Goal: Feedback & Contribution: Contribute content

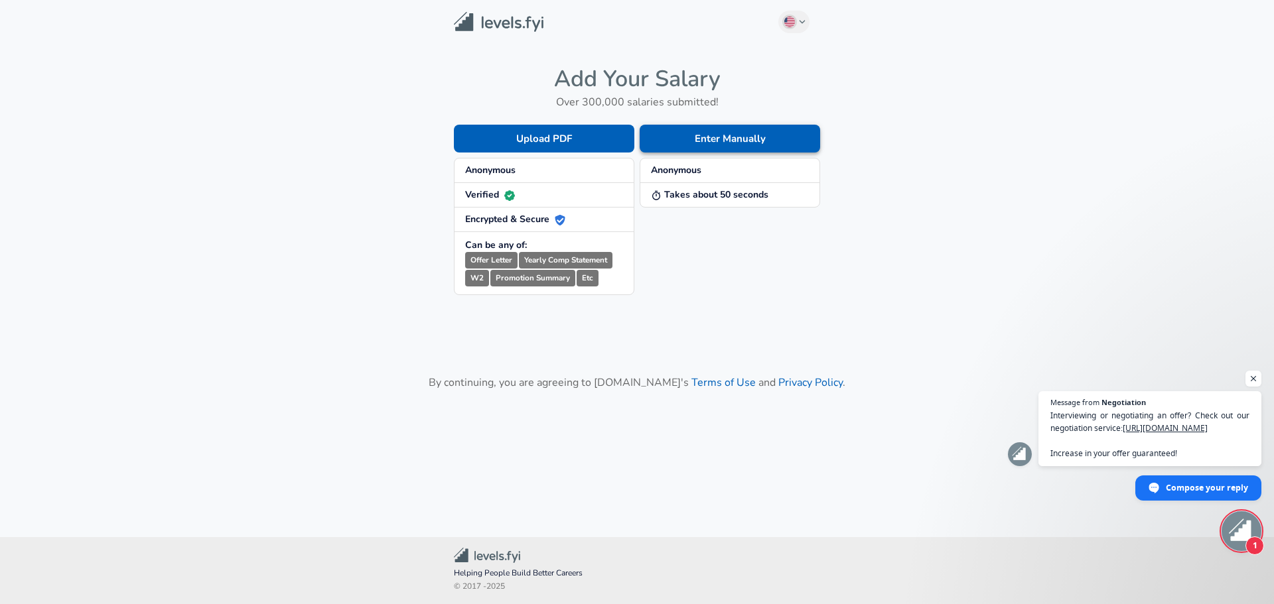
click at [721, 146] on button "Enter Manually" at bounding box center [730, 139] width 180 height 28
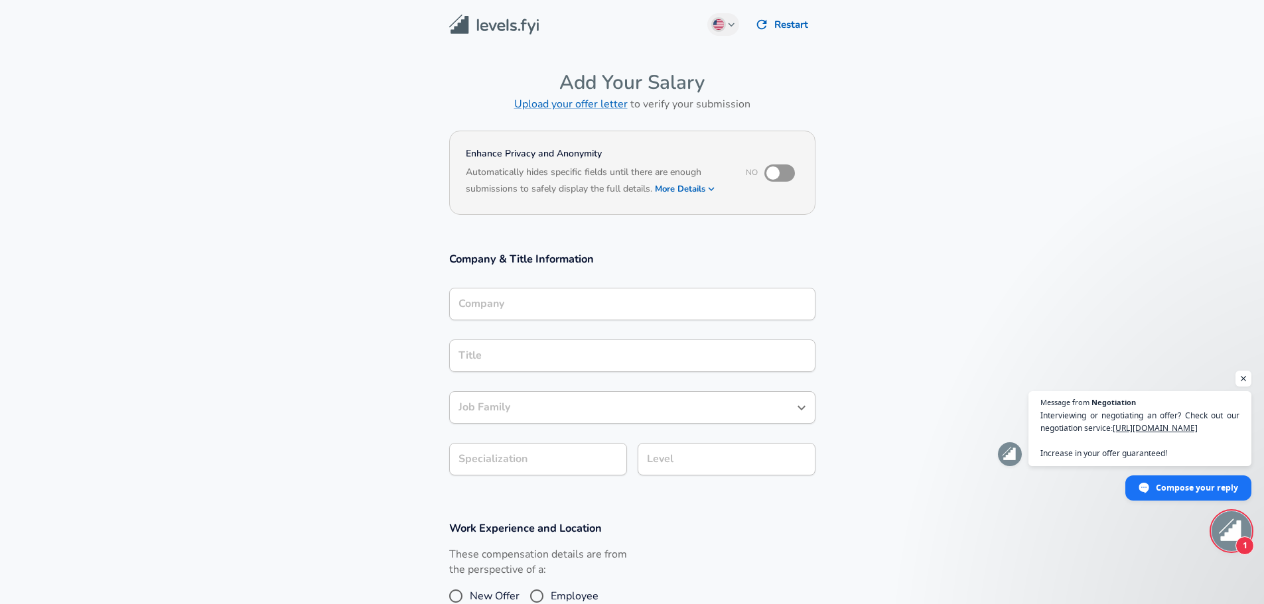
scroll to position [13, 0]
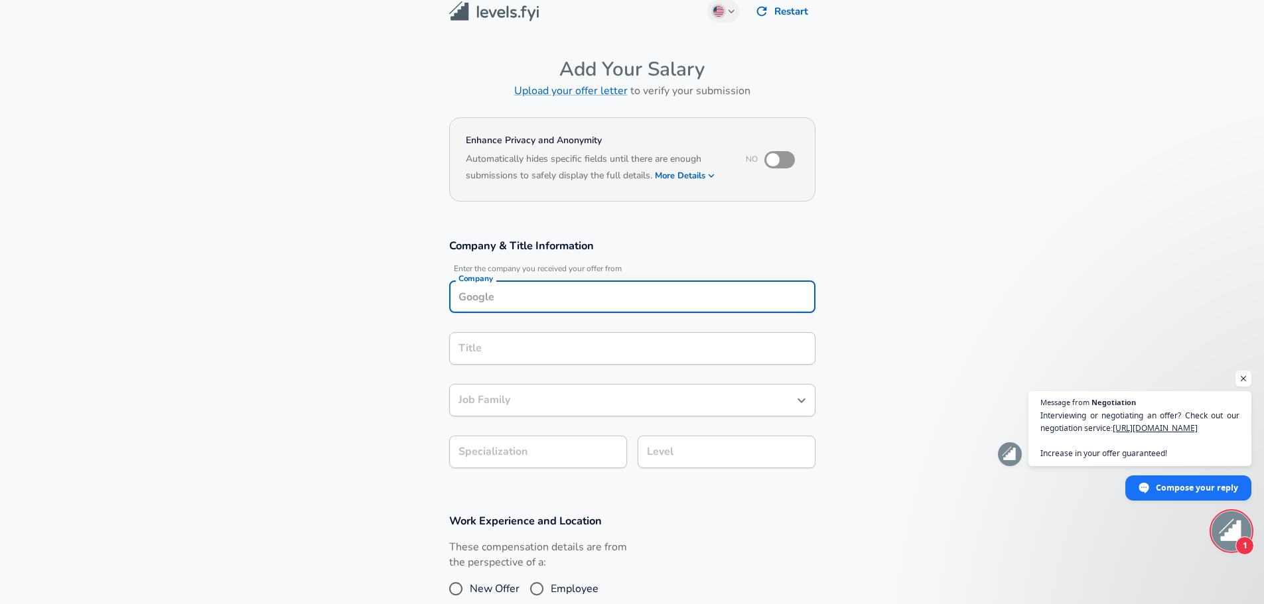
click at [565, 314] on div "Company Company" at bounding box center [632, 299] width 366 height 36
click at [505, 324] on strong "In-N-Out" at bounding box center [498, 327] width 42 height 13
type input "In-N-Out Burger"
click at [520, 344] on input "Title" at bounding box center [632, 348] width 354 height 21
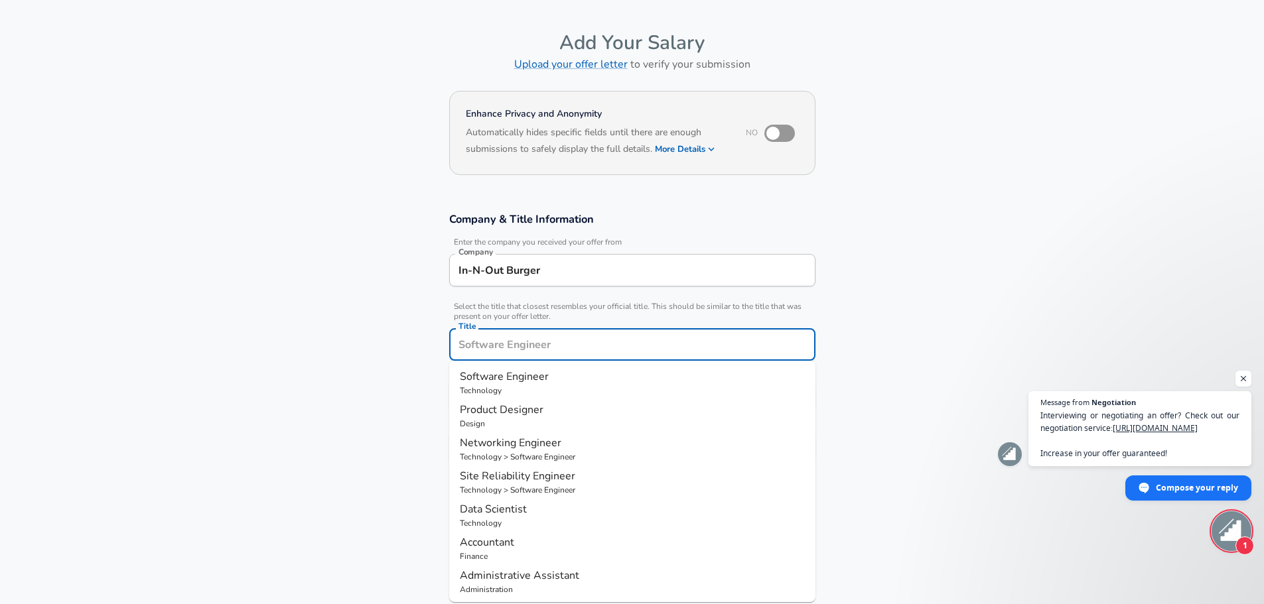
click at [518, 380] on span "Software Engineer" at bounding box center [504, 377] width 89 height 15
type input "Software Engineer"
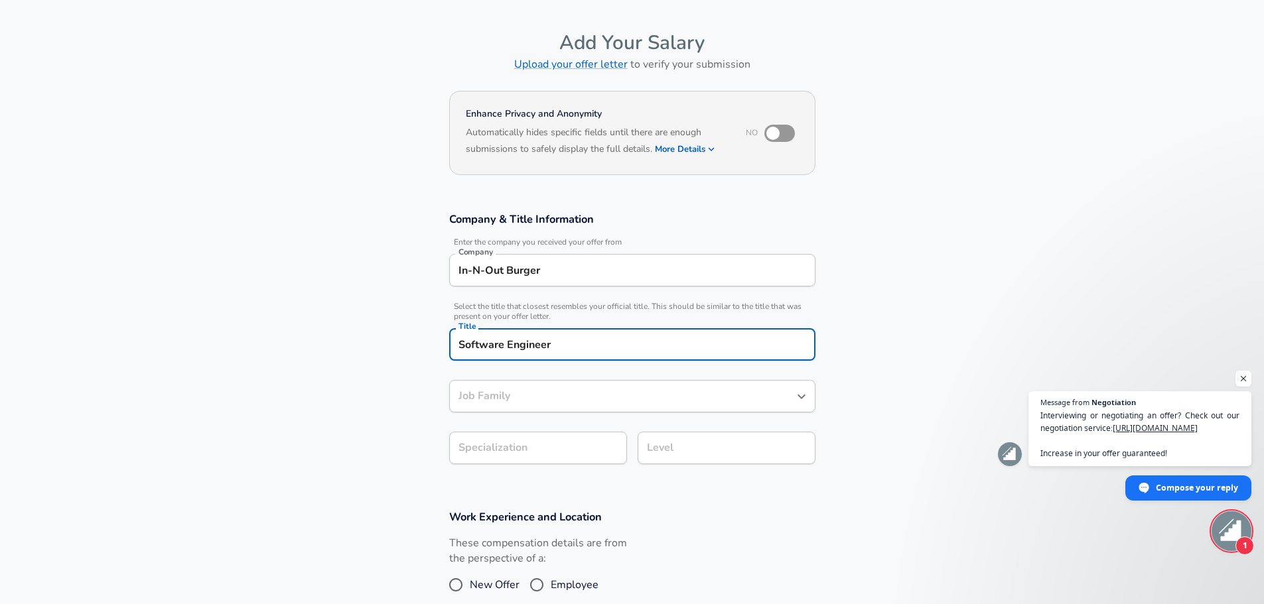
type input "Software Engineer"
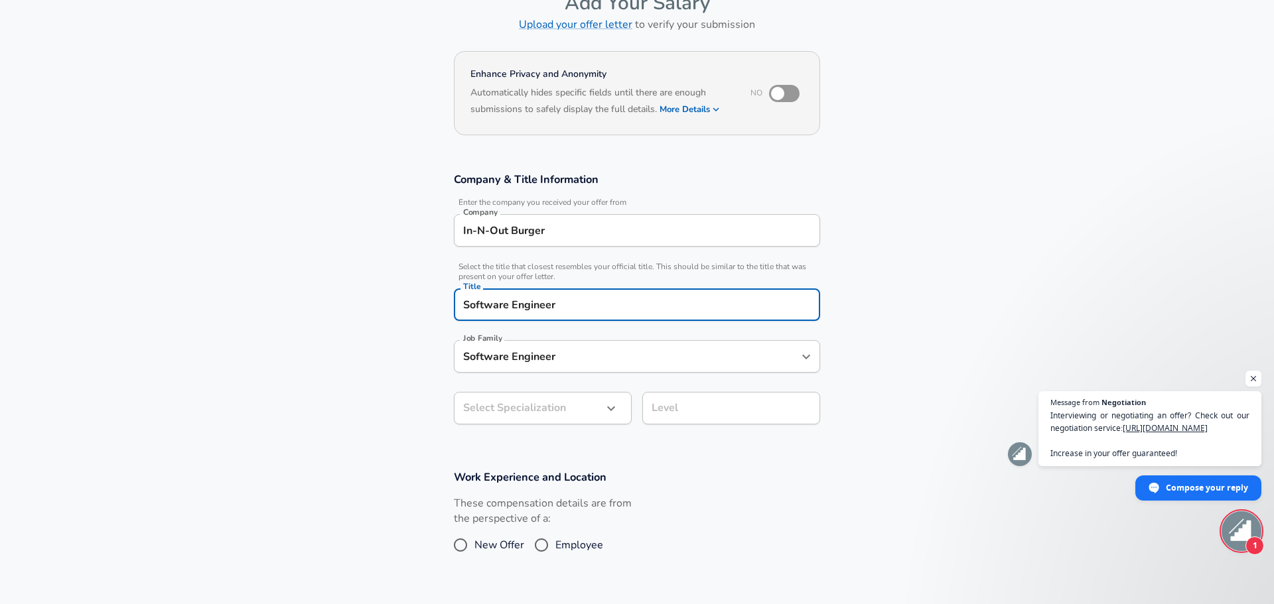
click at [563, 449] on body "English ([GEOGRAPHIC_DATA]) Change Restart Add Your Salary Upload your offer le…" at bounding box center [637, 222] width 1274 height 604
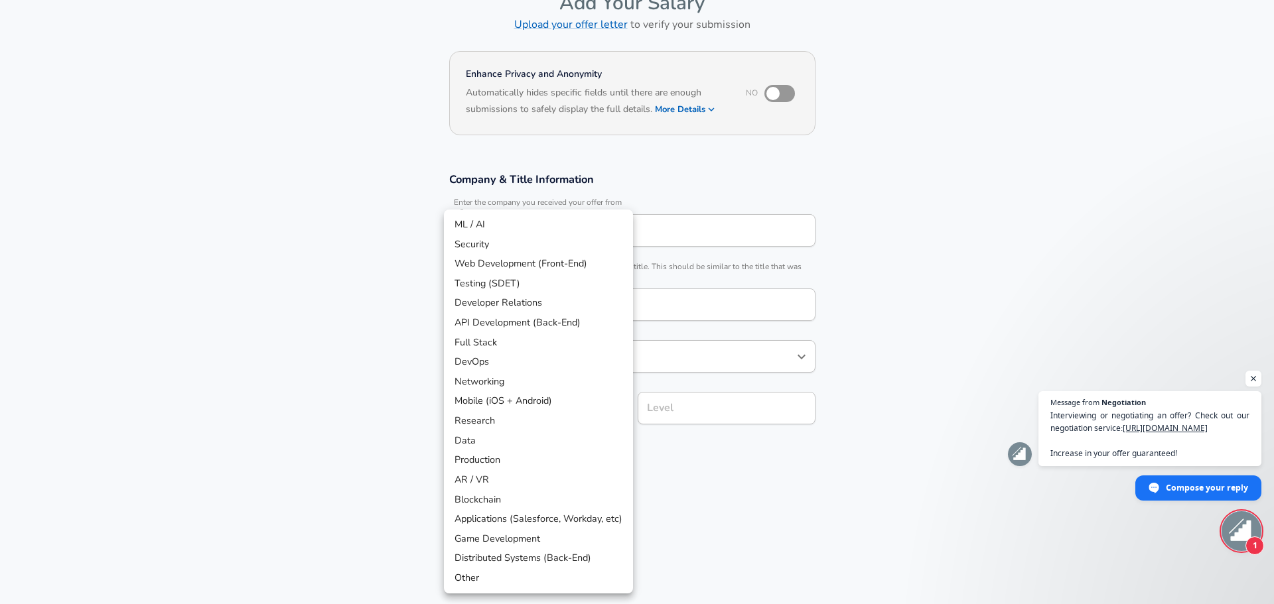
click at [775, 486] on div at bounding box center [637, 302] width 1274 height 604
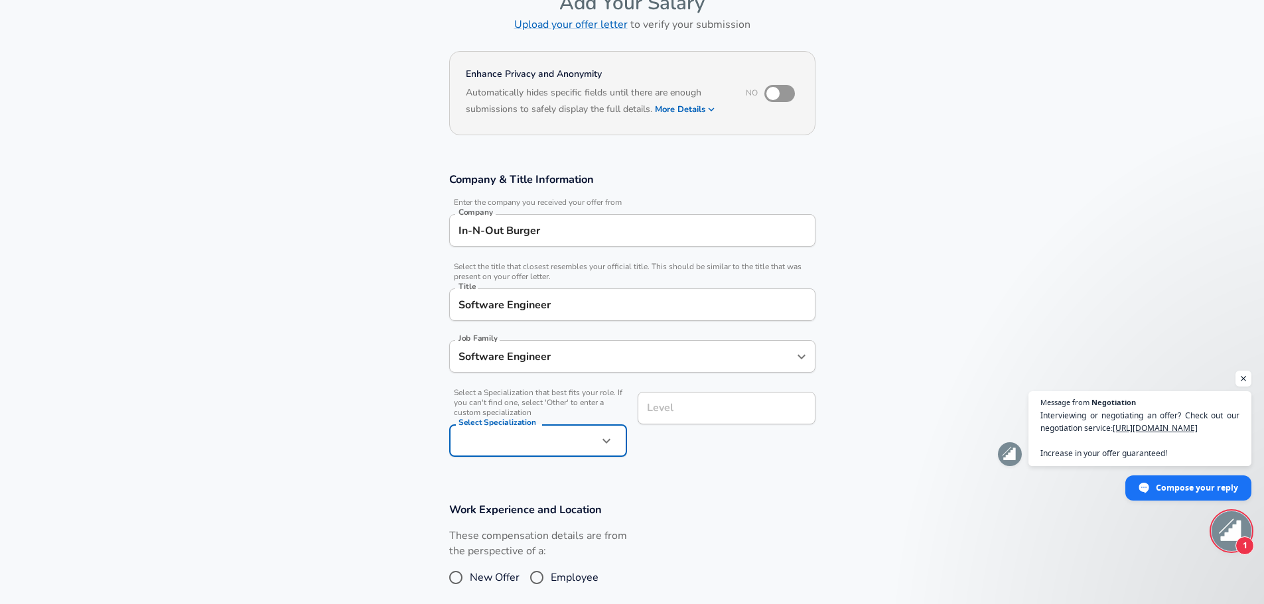
click at [709, 421] on div "Level" at bounding box center [727, 408] width 178 height 33
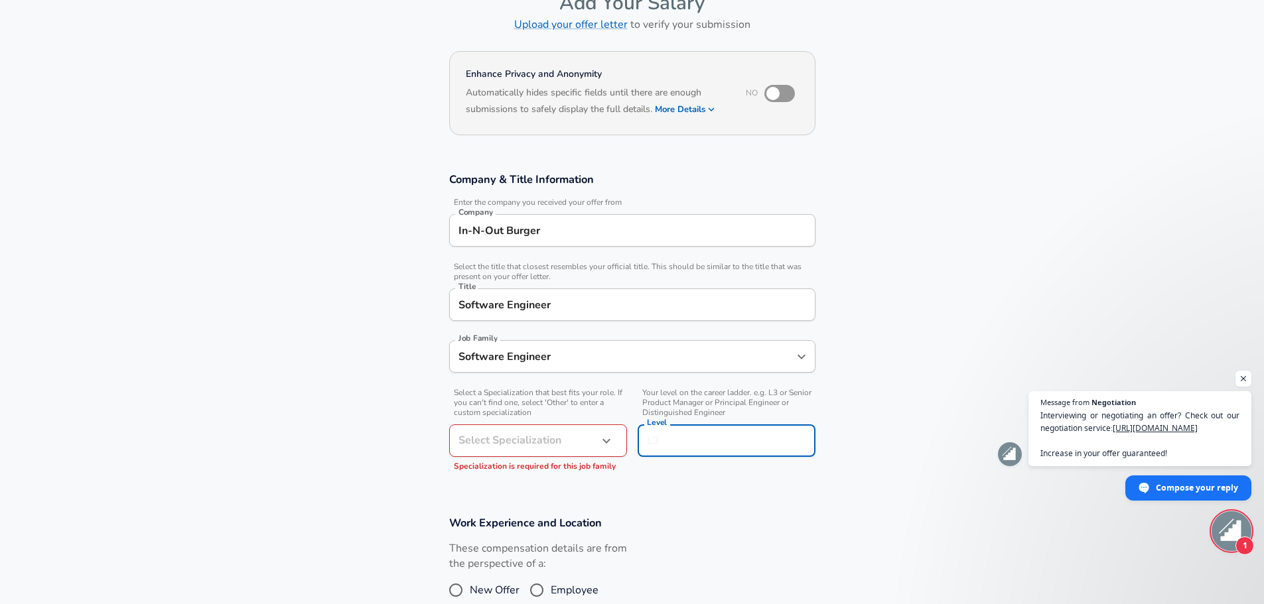
scroll to position [106, 0]
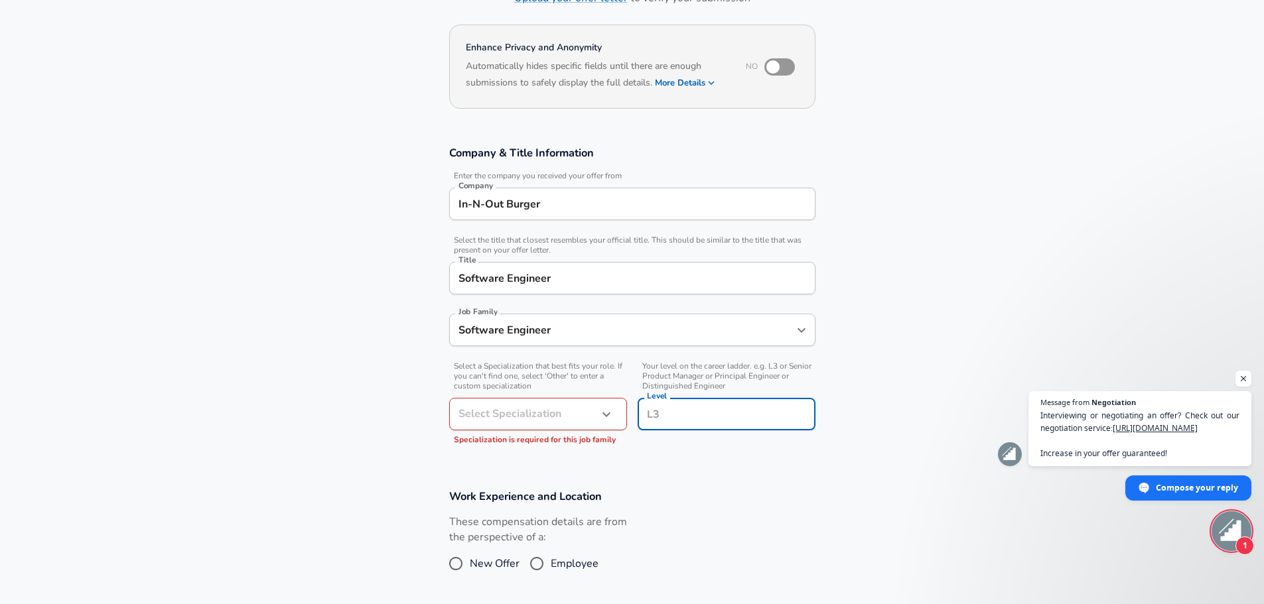
type input "1"
type input "2"
click at [698, 468] on section "Company & Title Information Enter the company you received your offer from Comp…" at bounding box center [632, 302] width 1264 height 344
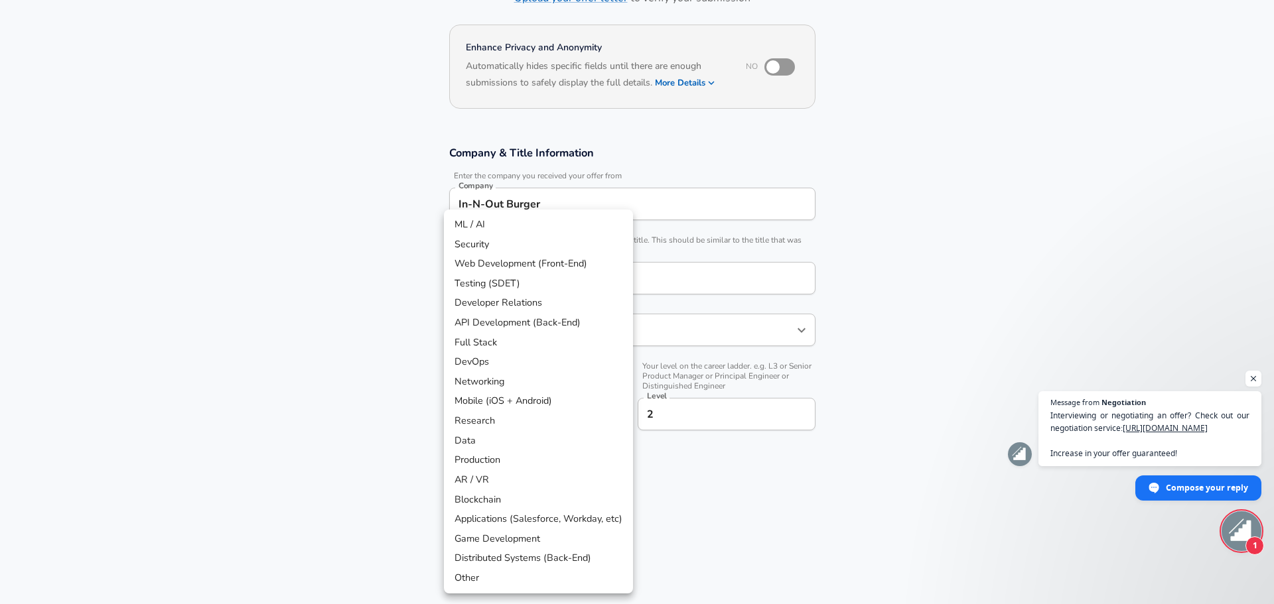
click at [574, 421] on body "English ([GEOGRAPHIC_DATA]) Change Restart Add Your Salary Upload your offer le…" at bounding box center [637, 196] width 1274 height 604
click at [487, 348] on li "Full Stack" at bounding box center [538, 343] width 189 height 20
type input "Full Stack"
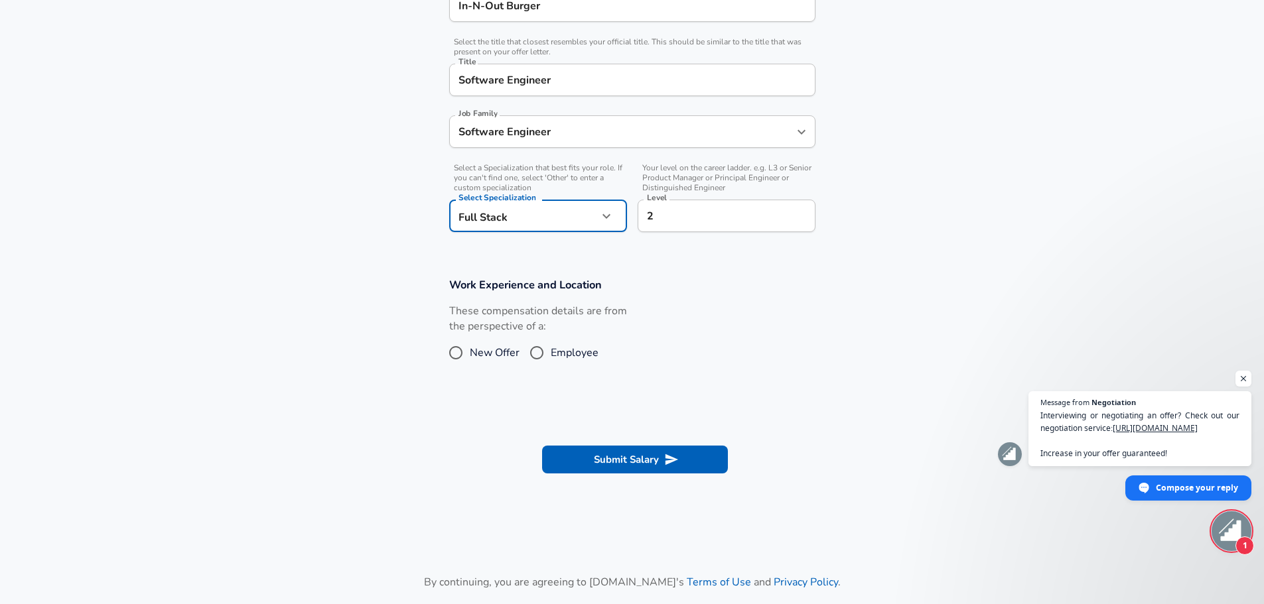
scroll to position [305, 0]
click at [555, 359] on span "Employee" at bounding box center [575, 352] width 48 height 16
click at [551, 359] on input "Employee" at bounding box center [537, 352] width 28 height 21
radio input "true"
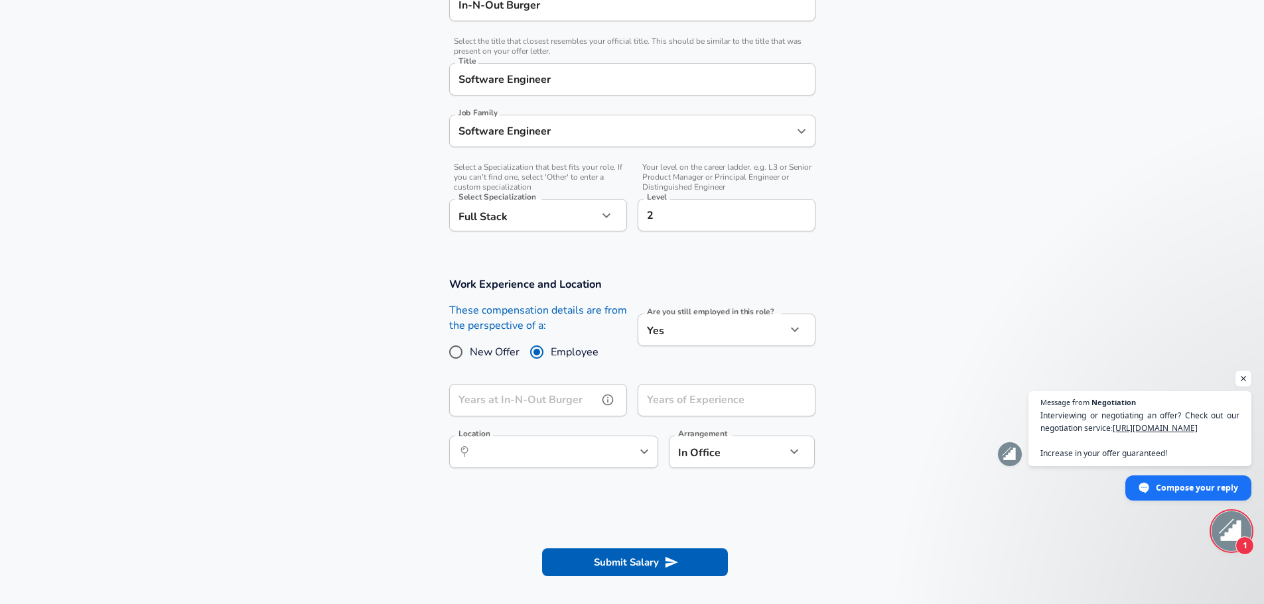
click at [579, 404] on input "Years at In-N-Out Burger" at bounding box center [523, 400] width 149 height 33
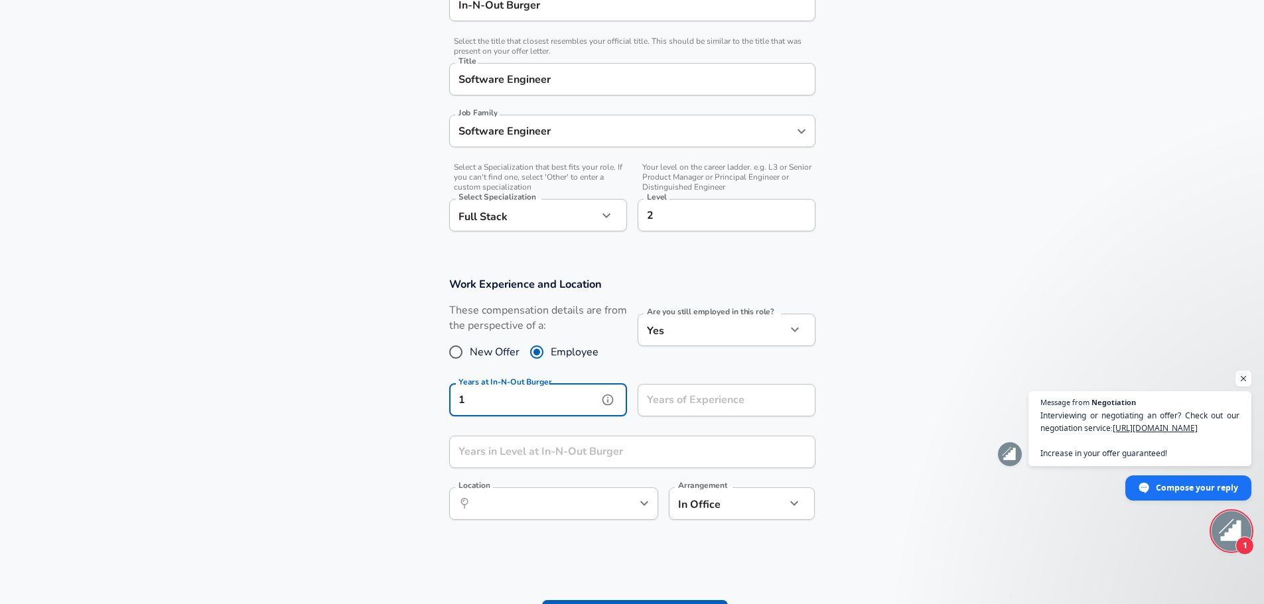
type input "1"
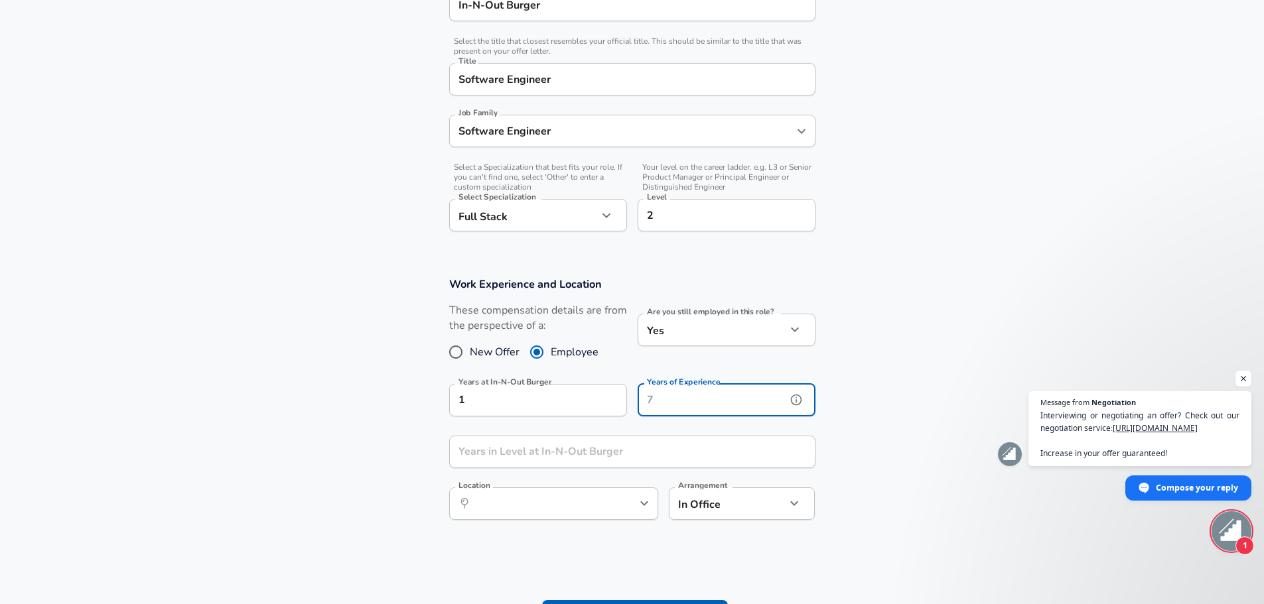
click at [670, 405] on input "Years of Experience" at bounding box center [712, 400] width 149 height 33
type input "3"
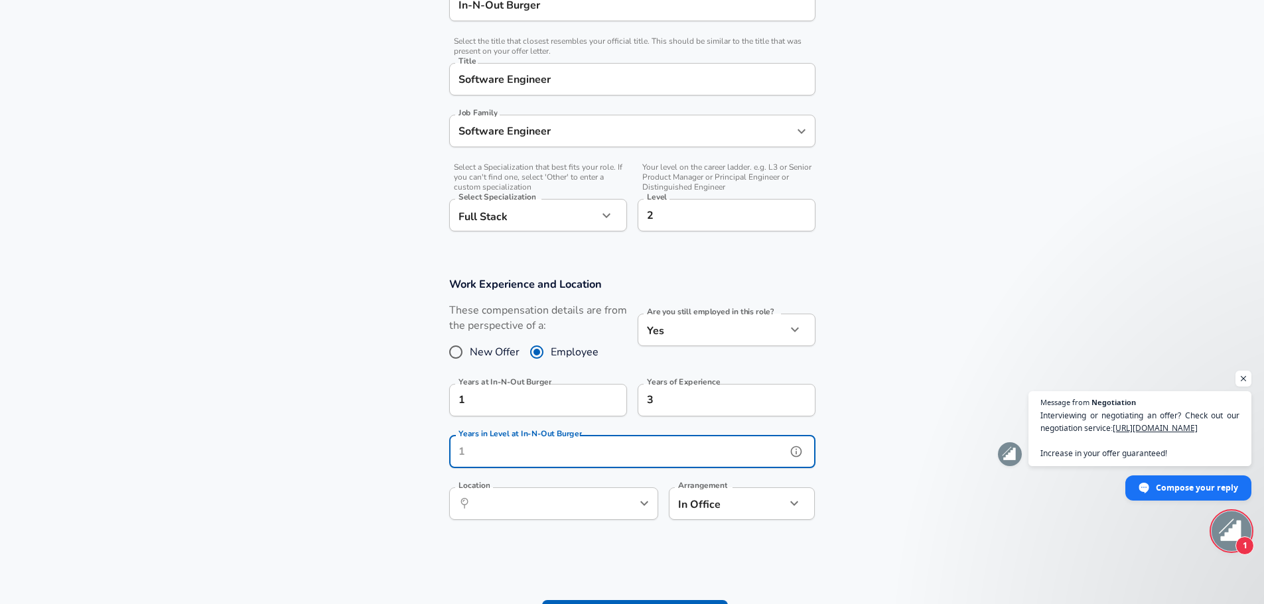
click at [600, 456] on input "Years in Level at In-N-Out Burger" at bounding box center [617, 452] width 337 height 33
type input "1"
click at [608, 531] on section "Work Experience and Location These compensation details are from the perspectiv…" at bounding box center [632, 405] width 1264 height 288
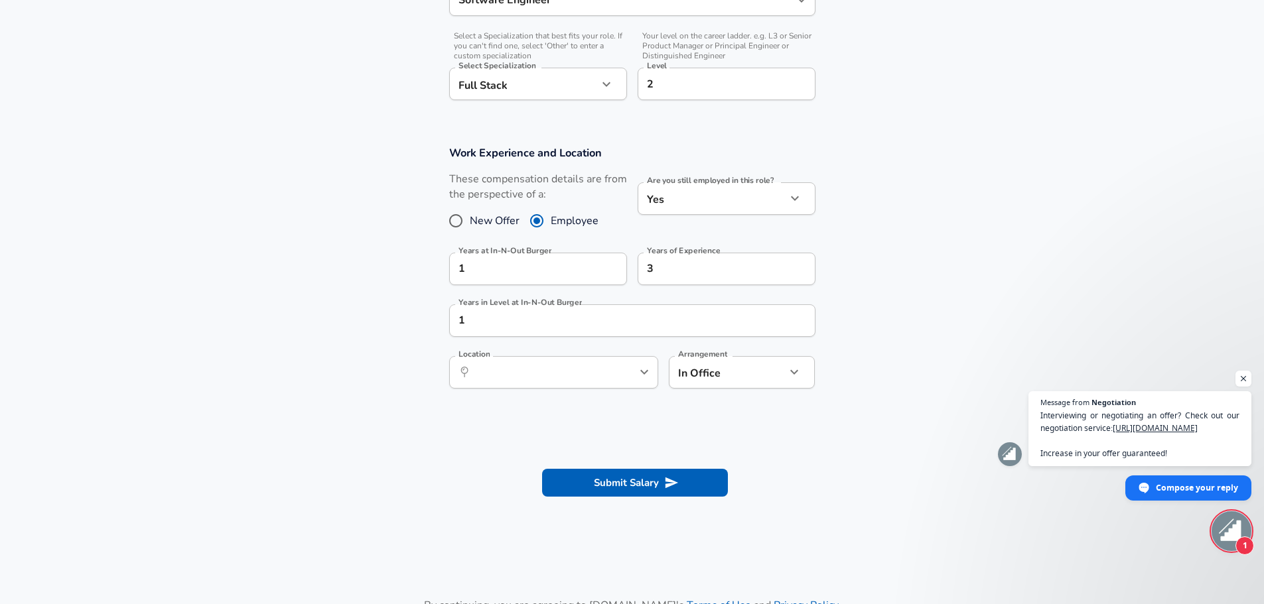
scroll to position [438, 0]
click at [677, 484] on icon "submit" at bounding box center [671, 481] width 15 height 15
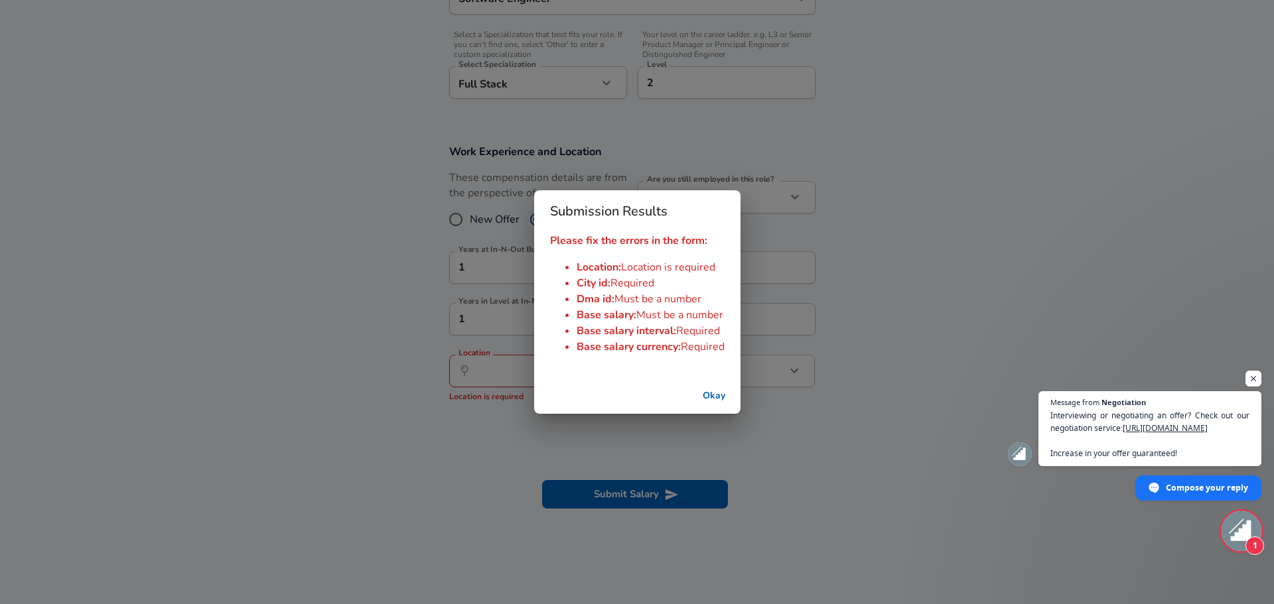
click at [713, 397] on button "Okay" at bounding box center [714, 396] width 42 height 25
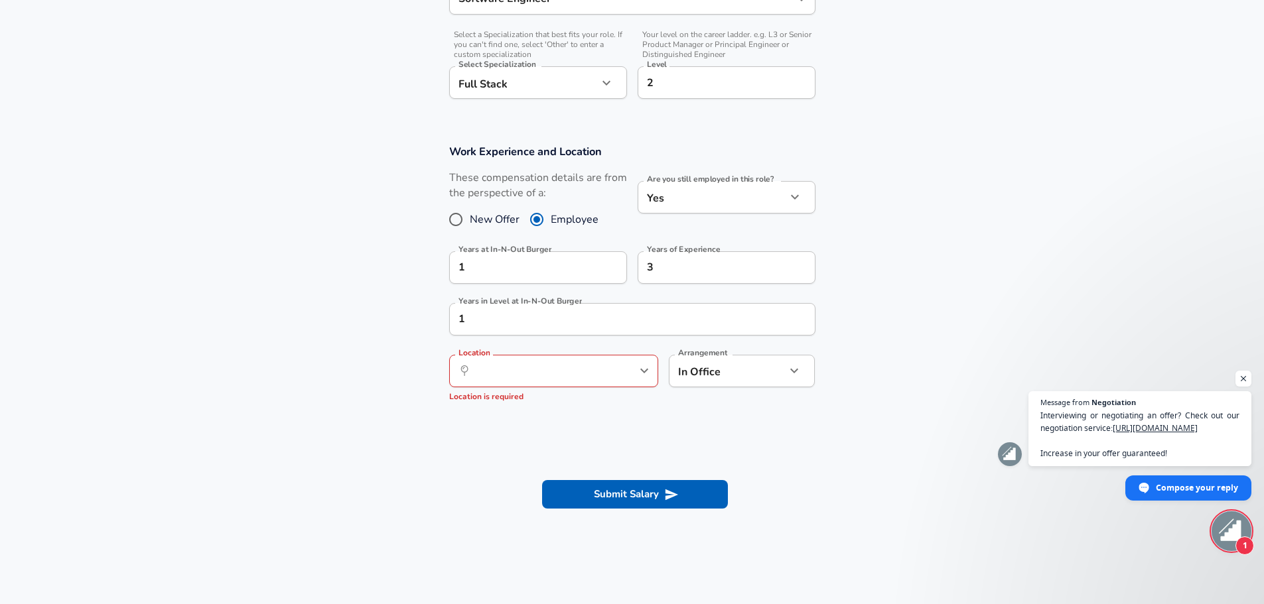
click at [625, 376] on icon "help" at bounding box center [621, 371] width 11 height 11
click at [647, 370] on icon "Open" at bounding box center [644, 371] width 8 height 5
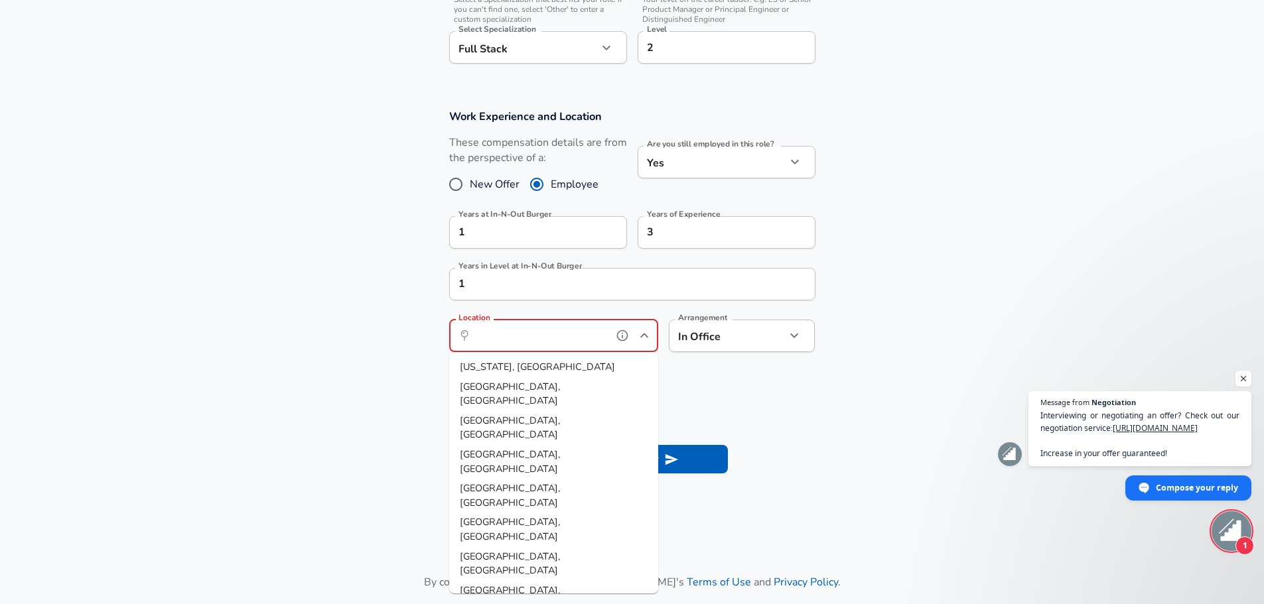
scroll to position [504, 0]
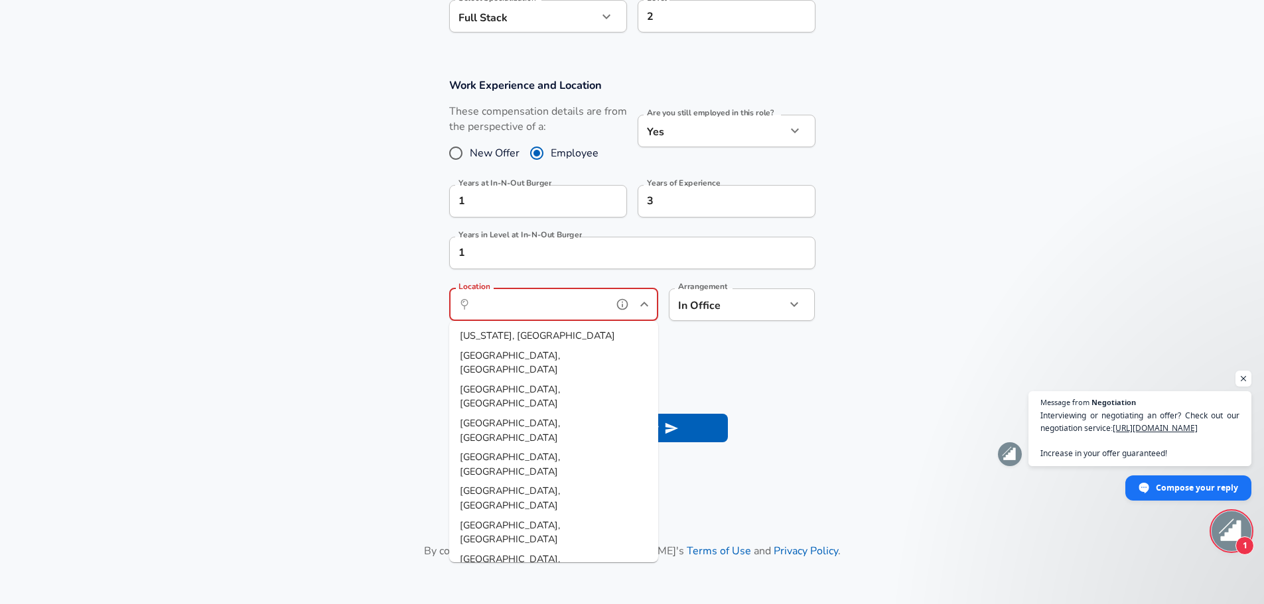
click at [516, 311] on input "Location" at bounding box center [539, 305] width 136 height 21
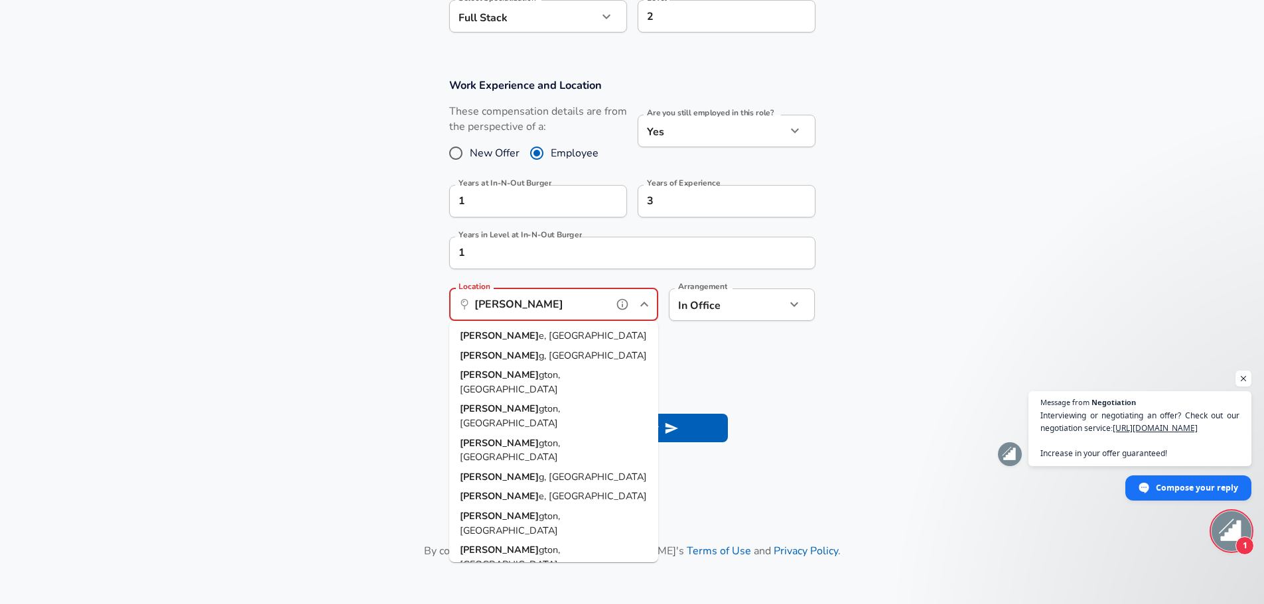
drag, startPoint x: 508, startPoint y: 334, endPoint x: 522, endPoint y: 338, distance: 14.5
click at [510, 334] on li "[PERSON_NAME] e, [GEOGRAPHIC_DATA]" at bounding box center [553, 336] width 209 height 20
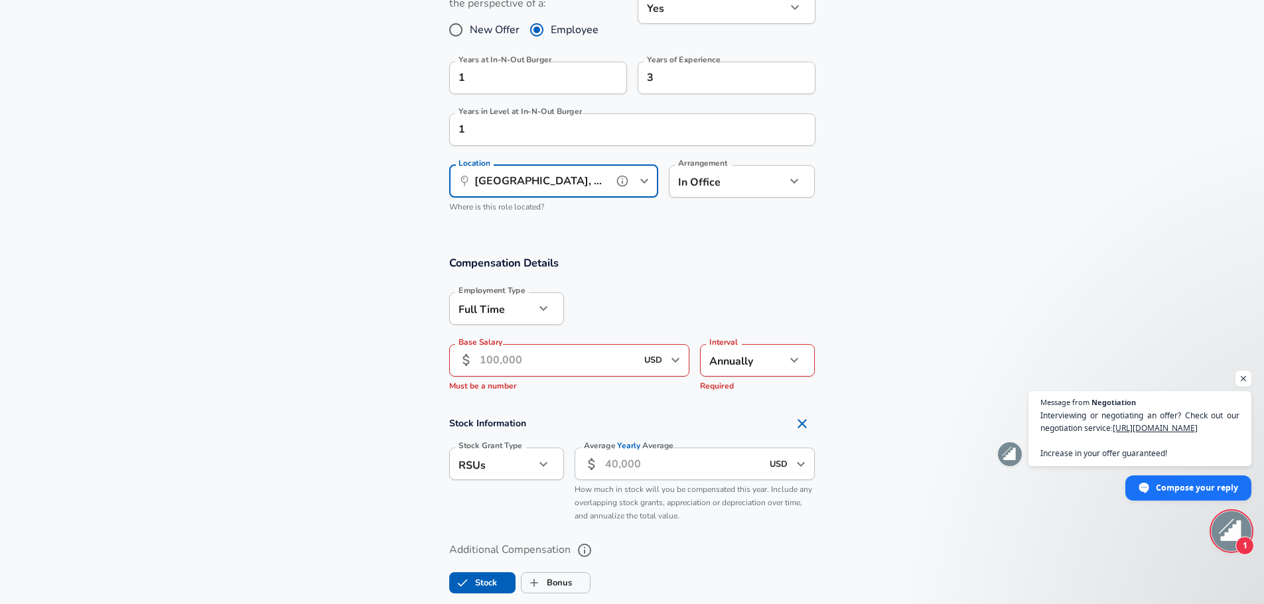
scroll to position [637, 0]
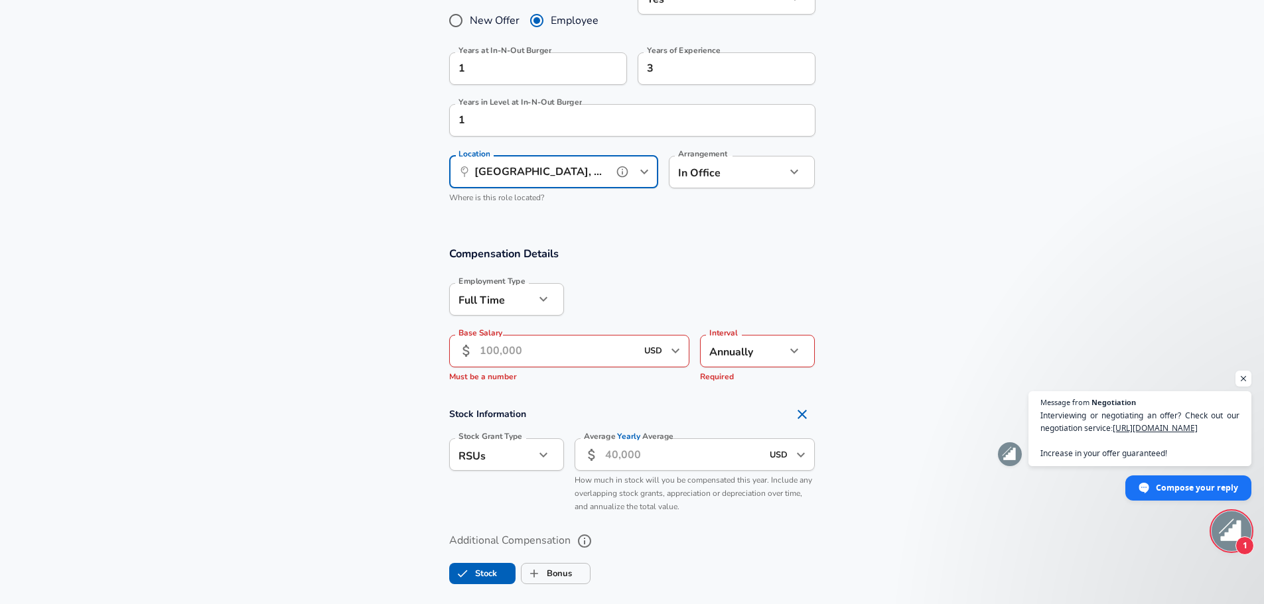
type input "[GEOGRAPHIC_DATA], [GEOGRAPHIC_DATA]"
click at [559, 351] on input "Base Salary" at bounding box center [558, 351] width 157 height 33
click at [789, 344] on icon "button" at bounding box center [794, 351] width 16 height 16
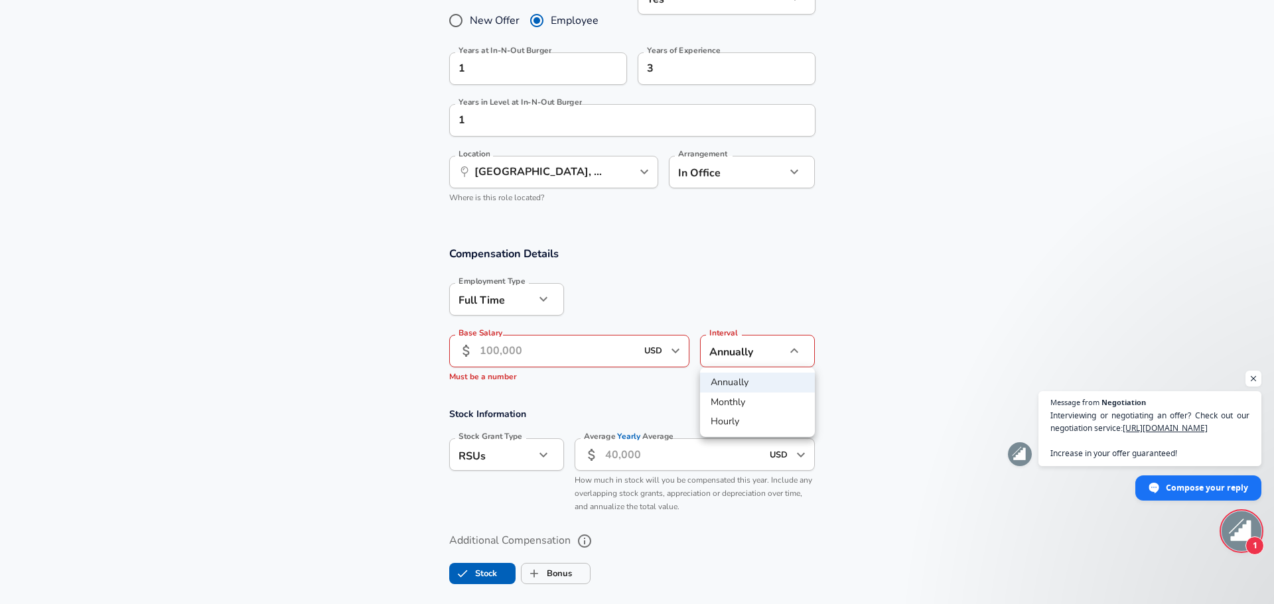
click at [738, 414] on li "Hourly" at bounding box center [757, 422] width 115 height 20
click at [737, 387] on li "Annually" at bounding box center [757, 383] width 115 height 20
type input "yearly"
click at [527, 355] on input "Base Salary" at bounding box center [558, 351] width 157 height 33
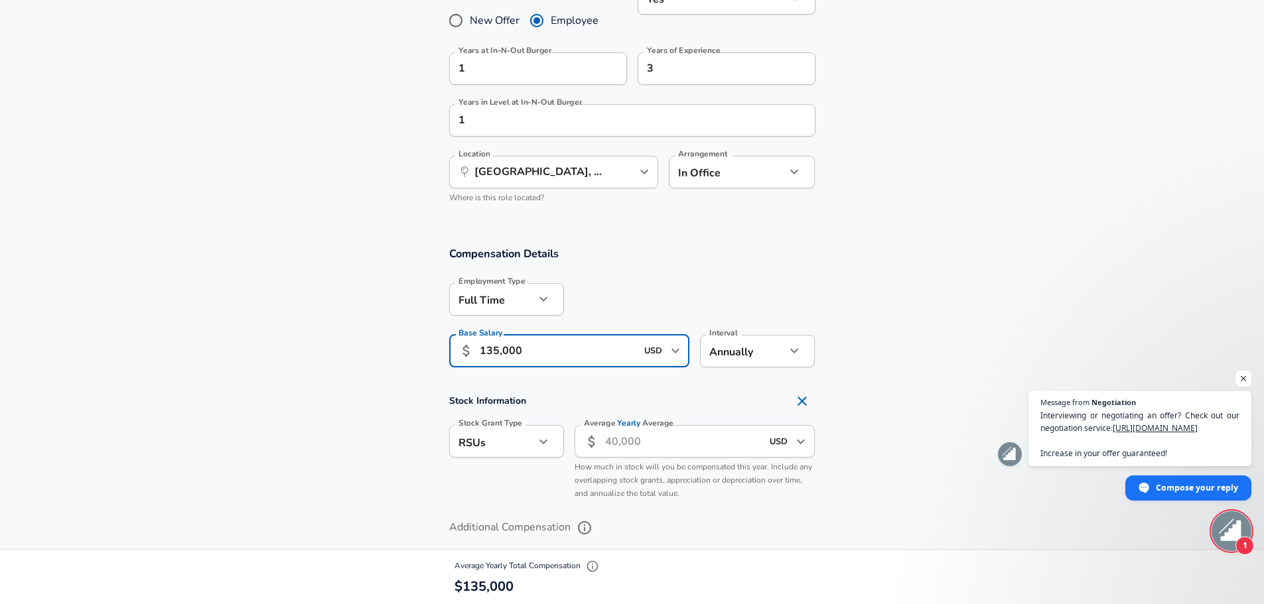
type input "135,000"
click at [790, 273] on div at bounding box center [689, 299] width 251 height 52
click at [799, 399] on icon "Remove Section" at bounding box center [801, 401] width 9 height 9
checkbox input "false"
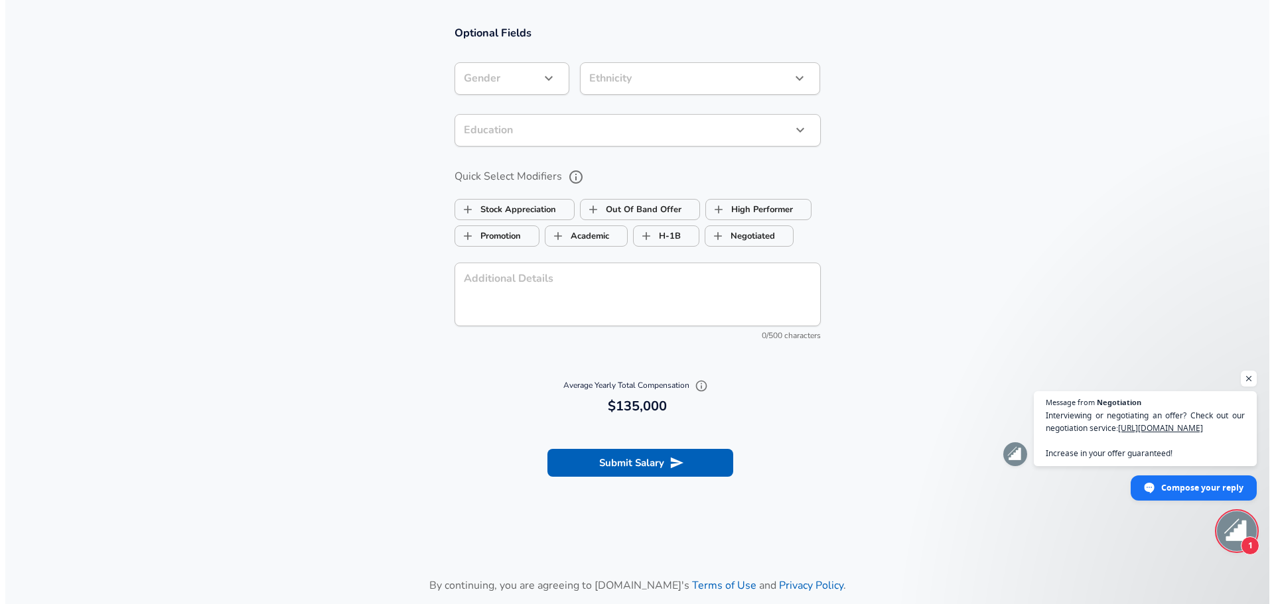
scroll to position [1101, 0]
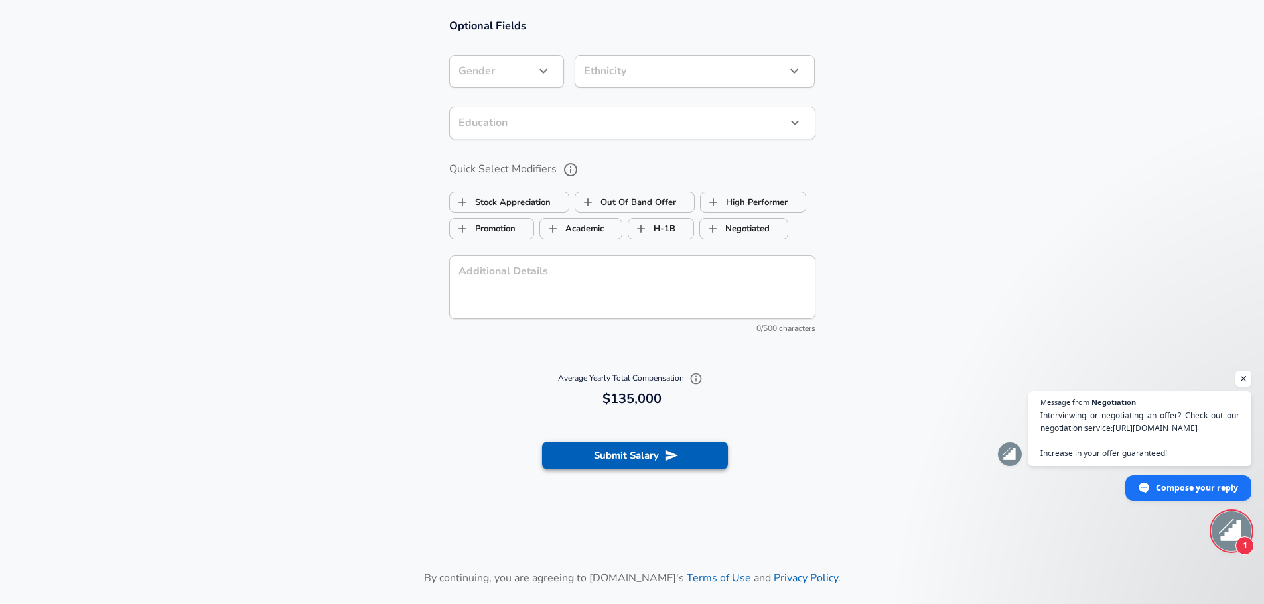
click at [664, 466] on button "Submit Salary" at bounding box center [635, 456] width 186 height 28
